Goal: Find specific page/section: Find specific page/section

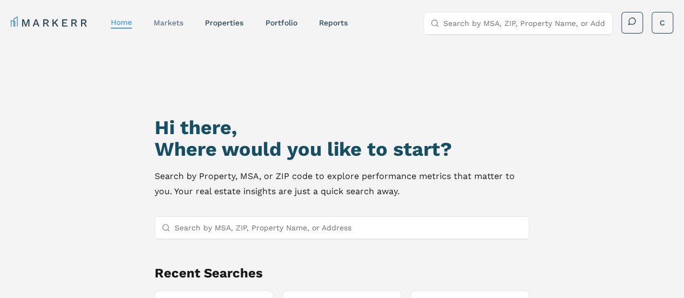
click at [173, 22] on link "markets" at bounding box center [168, 22] width 30 height 9
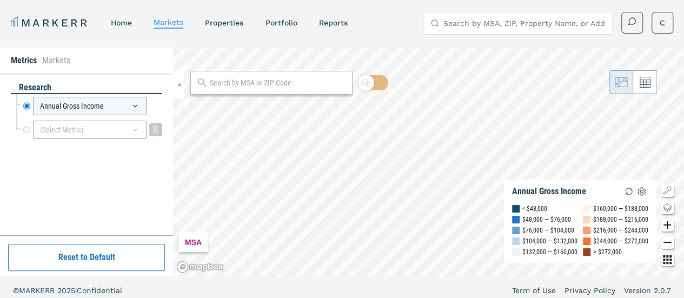
click at [136, 127] on icon at bounding box center [135, 129] width 9 height 9
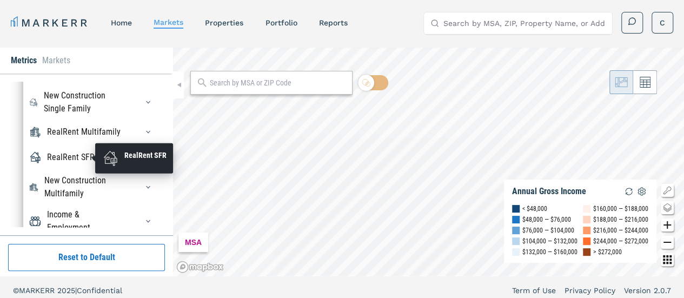
scroll to position [94, 0]
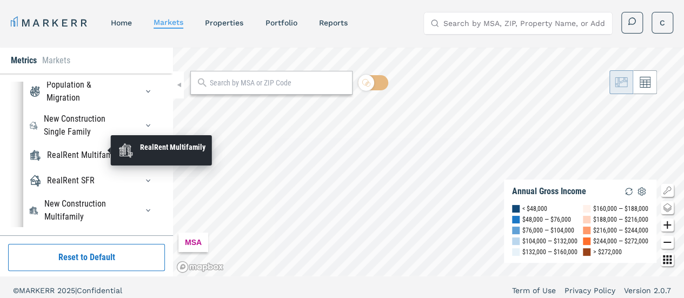
click at [66, 160] on div "RealRent Multifamily" at bounding box center [83, 155] width 73 height 13
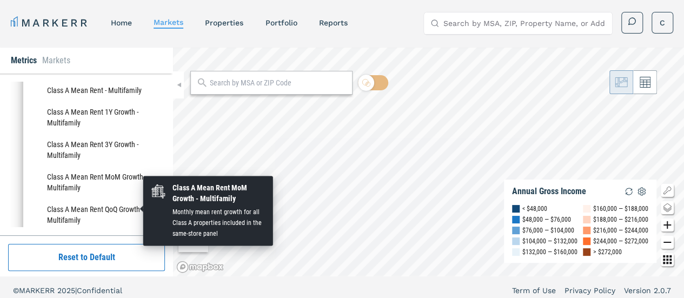
scroll to position [217, 0]
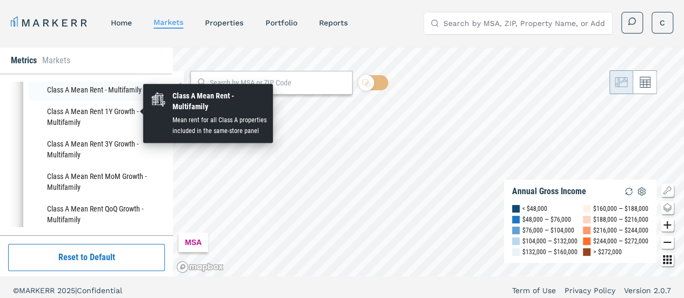
click at [67, 101] on li "Class A Mean Rent - Multifamily" at bounding box center [93, 90] width 128 height 22
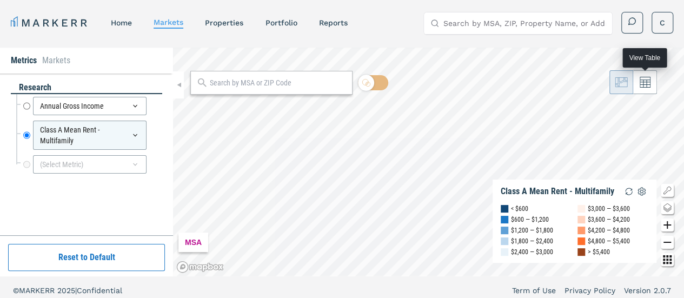
click at [651, 83] on button at bounding box center [645, 82] width 24 height 24
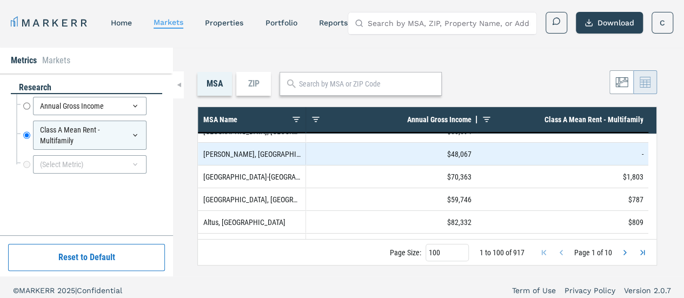
scroll to position [399, 0]
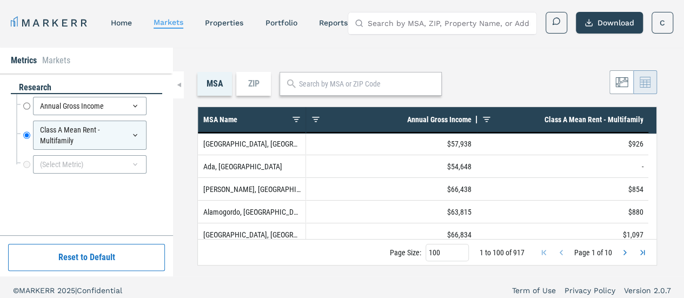
click at [257, 85] on div "ZIP" at bounding box center [253, 84] width 35 height 24
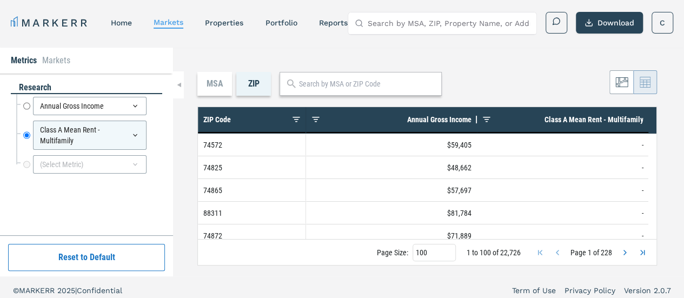
click at [204, 89] on div "MSA" at bounding box center [214, 84] width 35 height 24
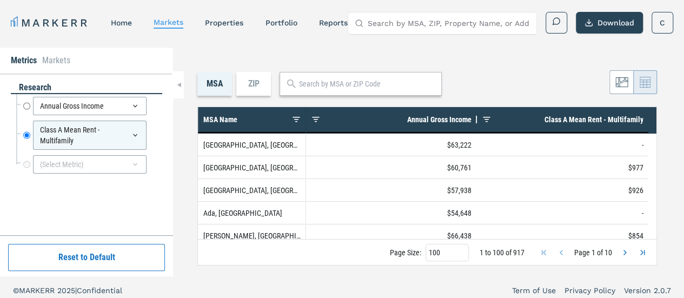
click at [267, 84] on div "ZIP" at bounding box center [253, 84] width 35 height 24
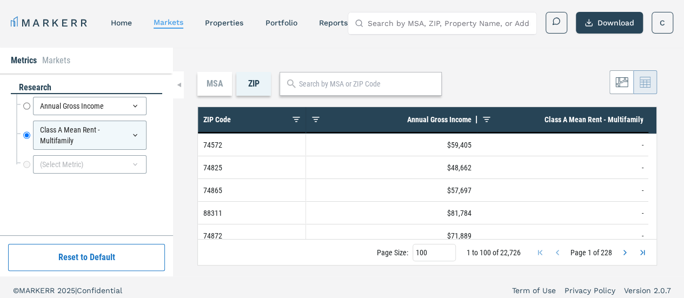
click at [218, 87] on div "MSA" at bounding box center [214, 84] width 35 height 24
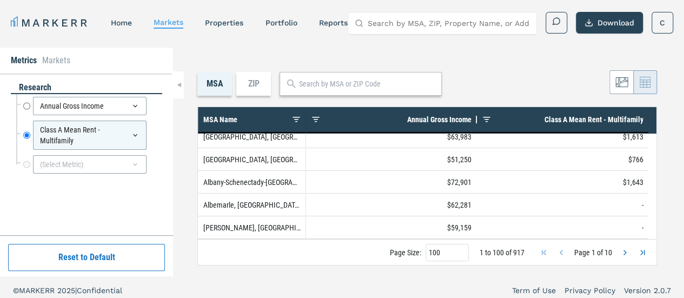
click at [258, 82] on div "ZIP" at bounding box center [253, 84] width 35 height 24
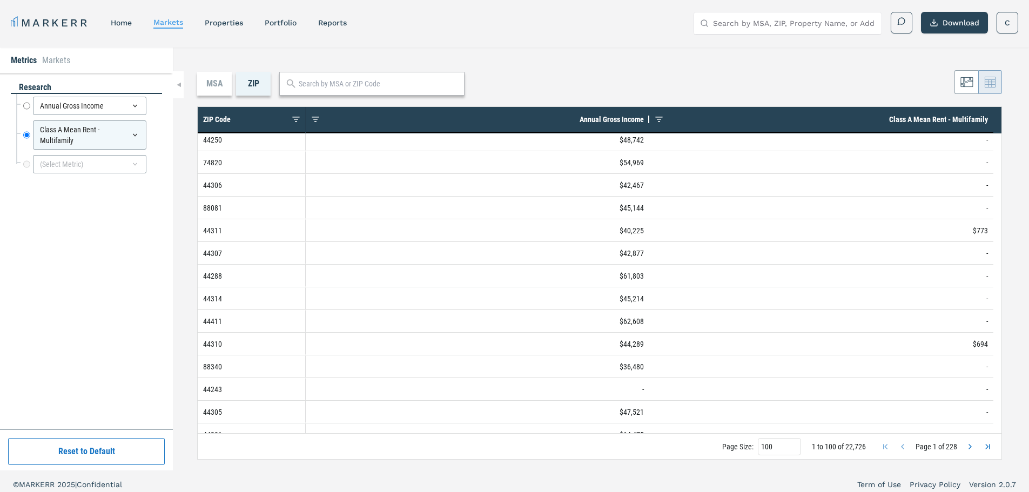
scroll to position [141, 0]
